Goal: Task Accomplishment & Management: Manage account settings

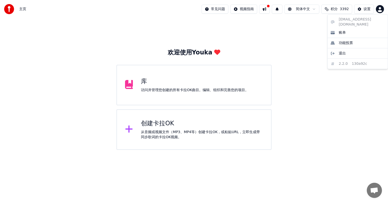
click at [380, 10] on html "主页 常见问题 视频指南 简体中文 积分 3392 设置 欢迎使用Youka 库 访问并管理您创建的所有[PERSON_NAME]OK曲目。编辑、组织和完善您…" at bounding box center [194, 75] width 388 height 150
click at [381, 58] on div "[EMAIL_ADDRESS][DOMAIN_NAME] 账单 功能投票 退出 2.2.0 130a92c" at bounding box center [358, 41] width 61 height 55
click at [307, 35] on html "主页 常见问题 视频指南 简体中文 积分 3392 设置 欢迎使用Youka 库 访问并管理您创建的所有[PERSON_NAME]OK曲目。编辑、组织和完善您…" at bounding box center [194, 75] width 388 height 150
click at [369, 9] on div "设置" at bounding box center [367, 9] width 7 height 5
